Goal: Find specific page/section: Find specific page/section

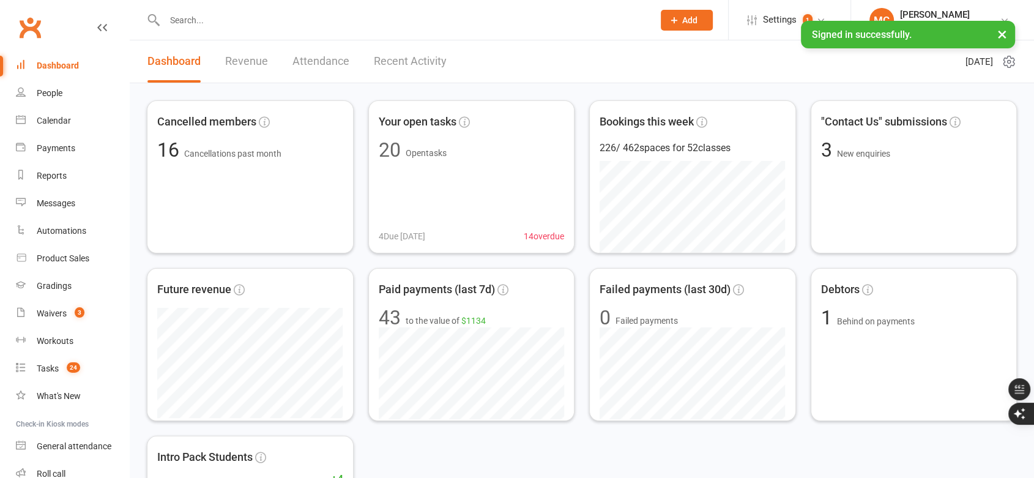
click at [1003, 34] on button "×" at bounding box center [1002, 34] width 22 height 26
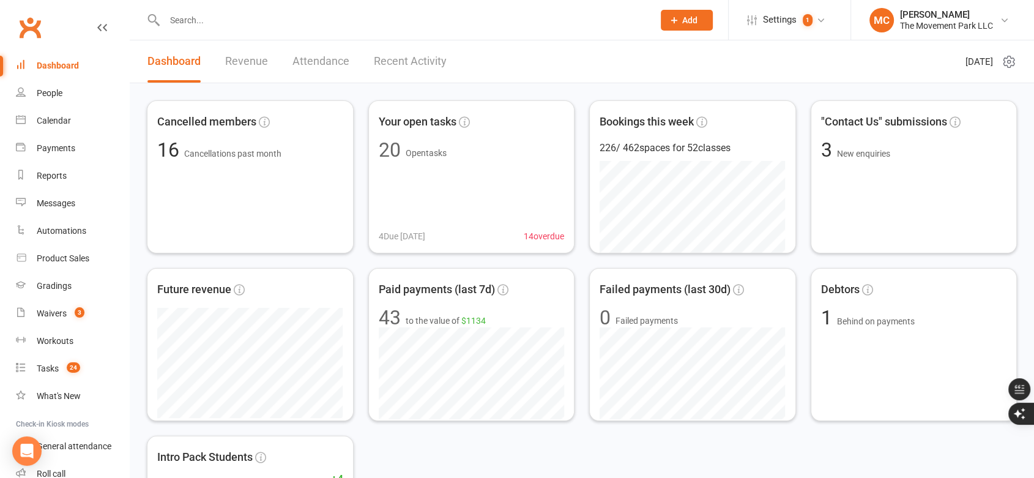
click at [199, 19] on input "text" at bounding box center [403, 20] width 484 height 17
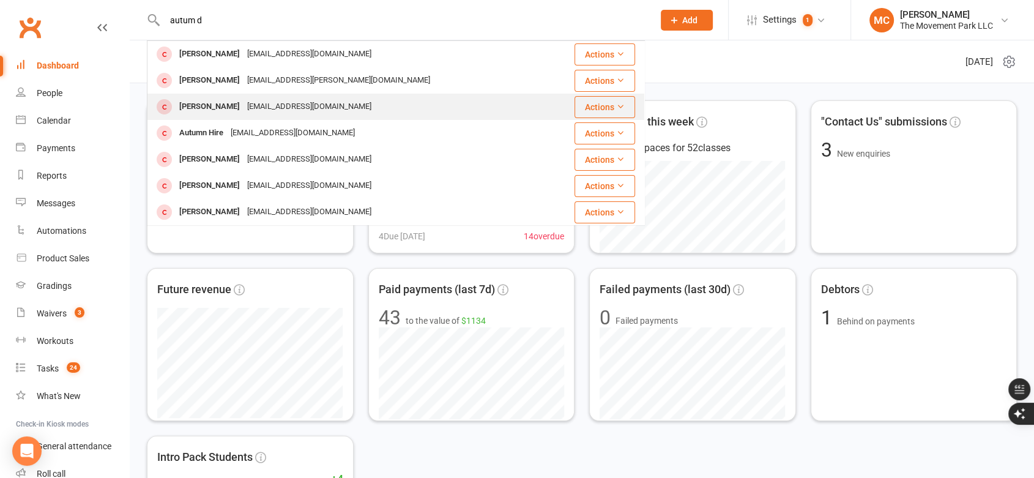
type input "autum d"
click at [207, 106] on div "[PERSON_NAME]" at bounding box center [210, 107] width 68 height 18
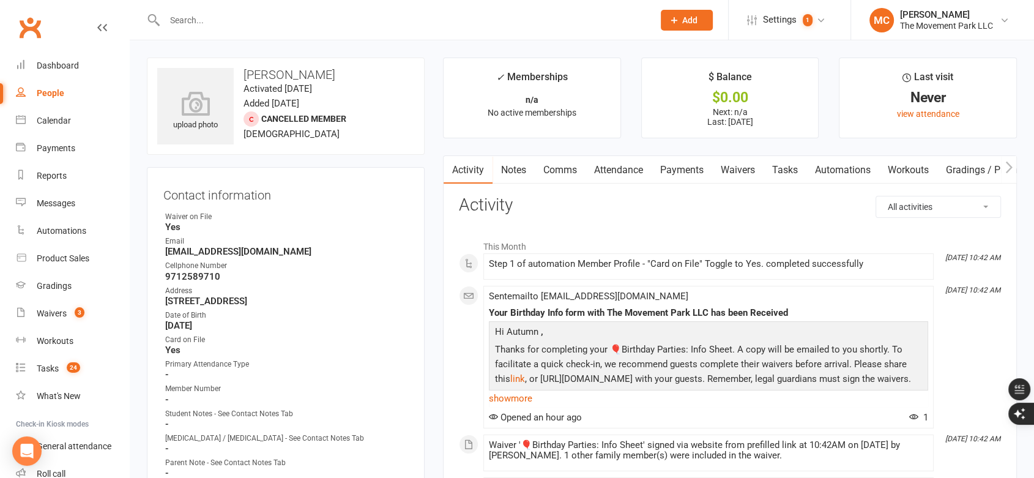
click at [636, 174] on link "Attendance" at bounding box center [619, 170] width 66 height 28
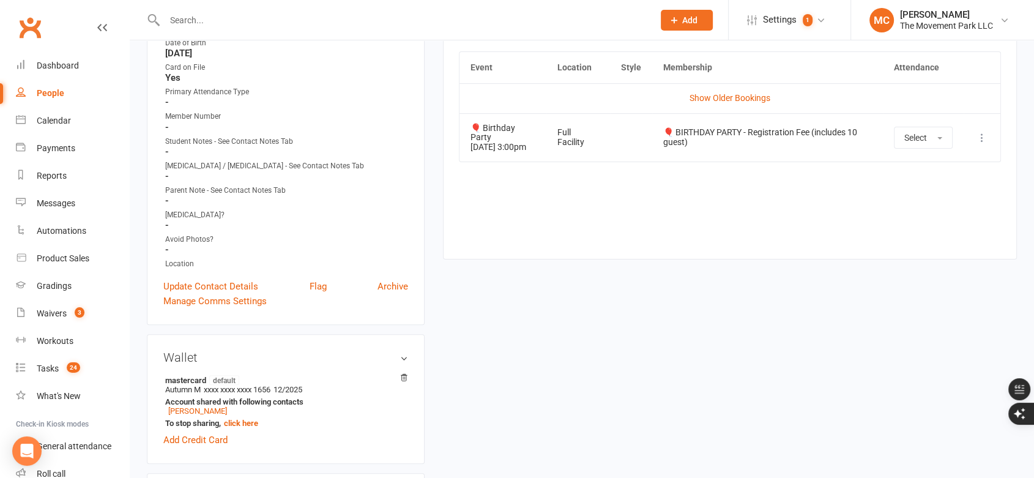
scroll to position [272, 0]
